Goal: Task Accomplishment & Management: Use online tool/utility

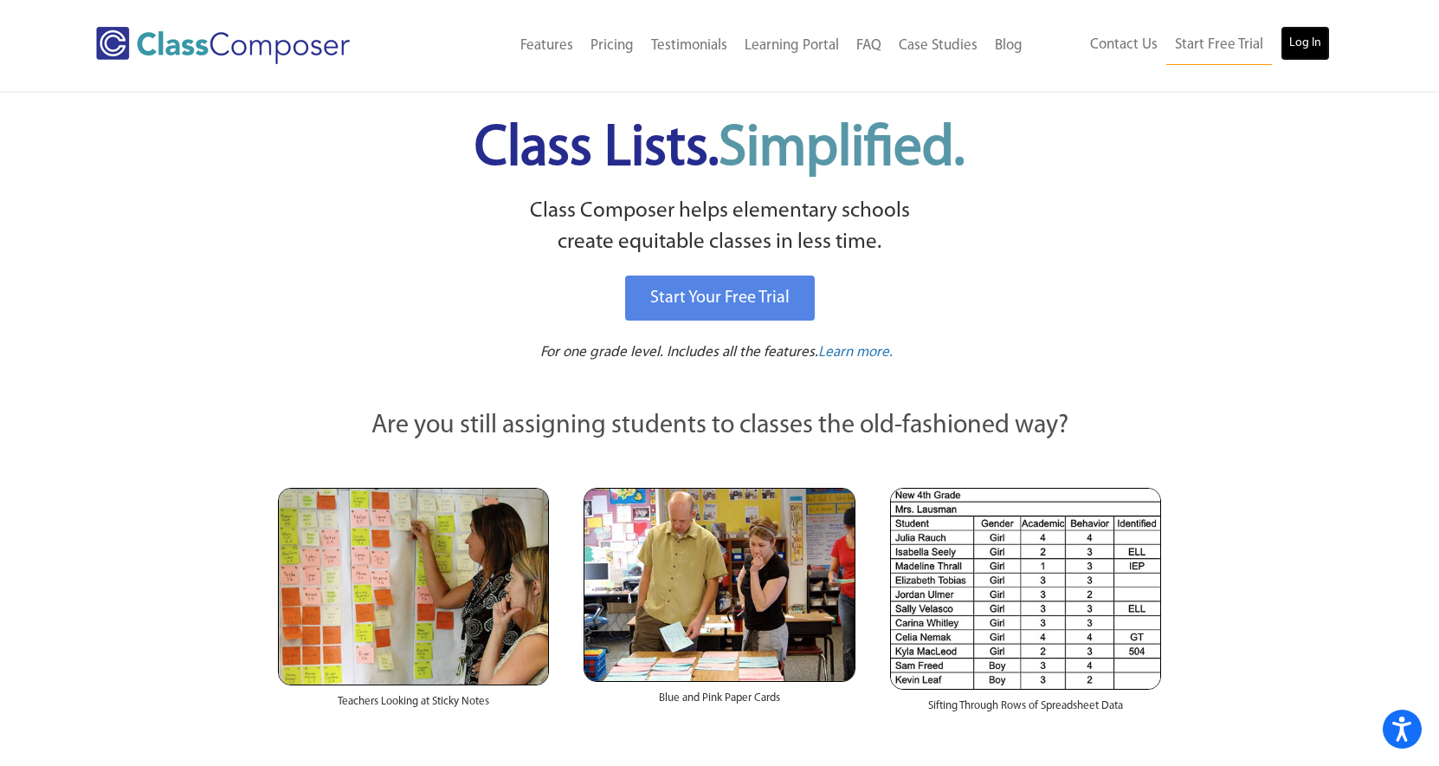
click at [1308, 49] on link "Log In" at bounding box center [1305, 43] width 49 height 35
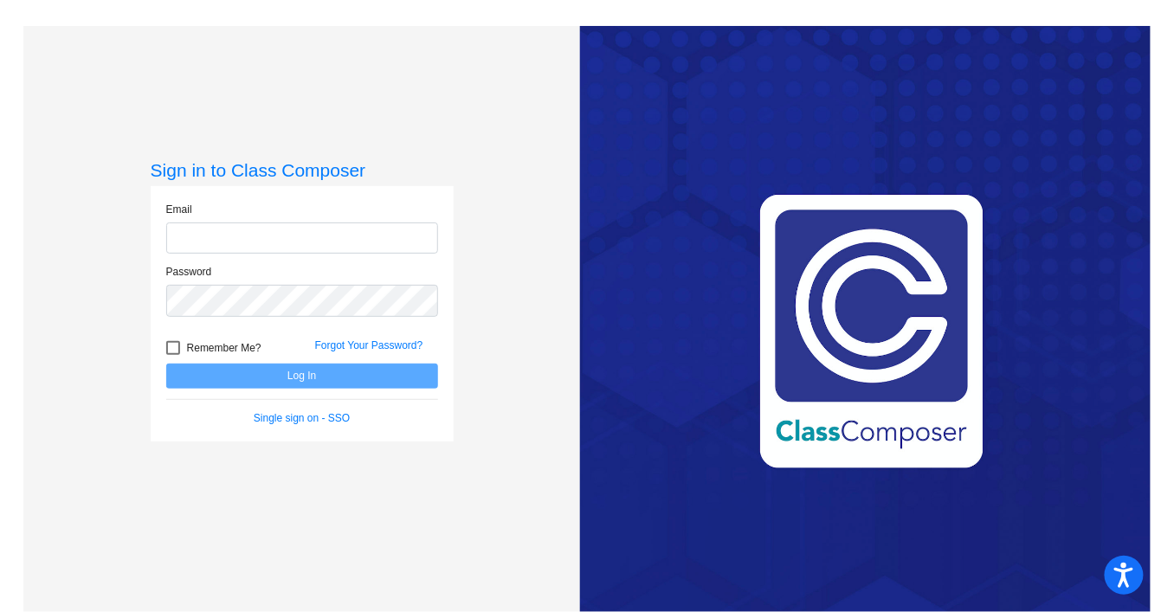
type input "kduncan@lcusd.net"
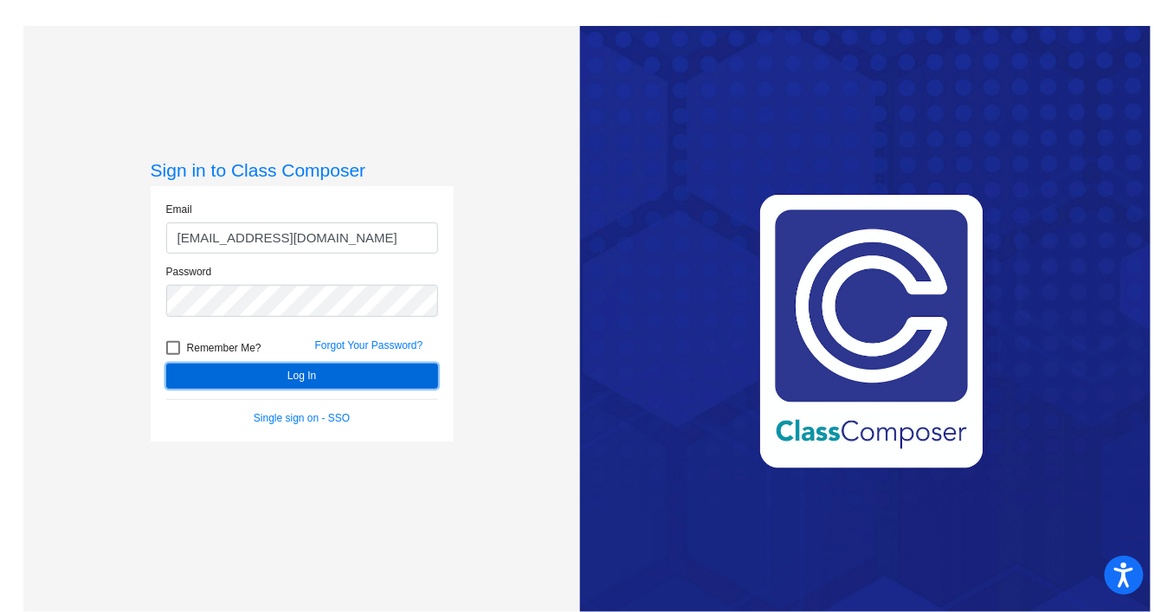
click at [350, 382] on button "Log In" at bounding box center [302, 376] width 272 height 25
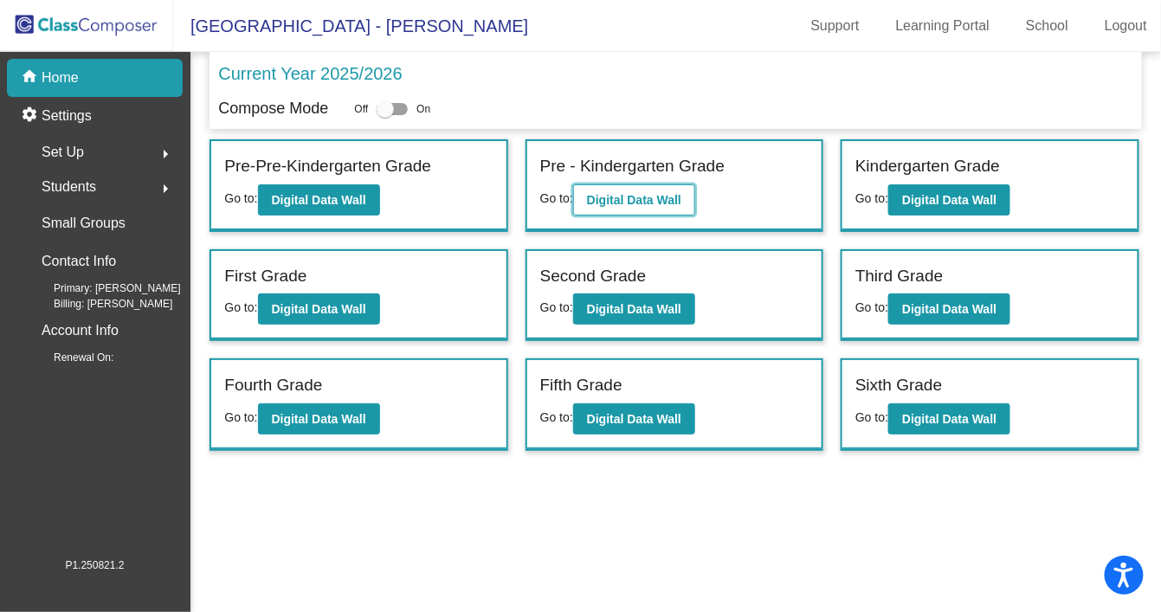
click at [693, 207] on button "Digital Data Wall" at bounding box center [634, 199] width 122 height 31
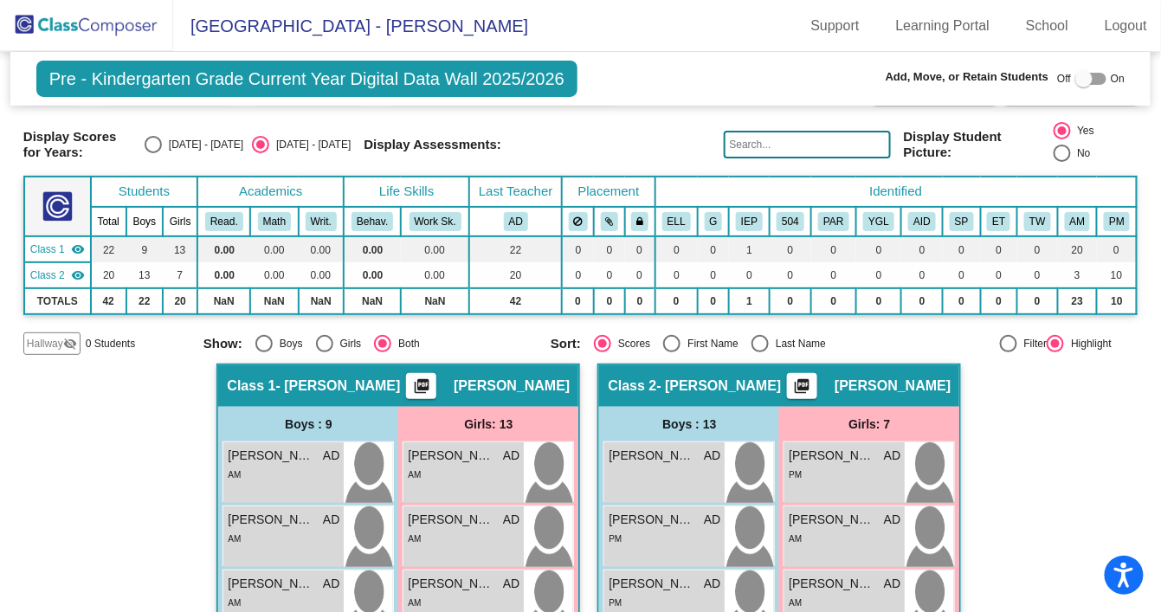
scroll to position [49, 0]
